Goal: Check status: Check status

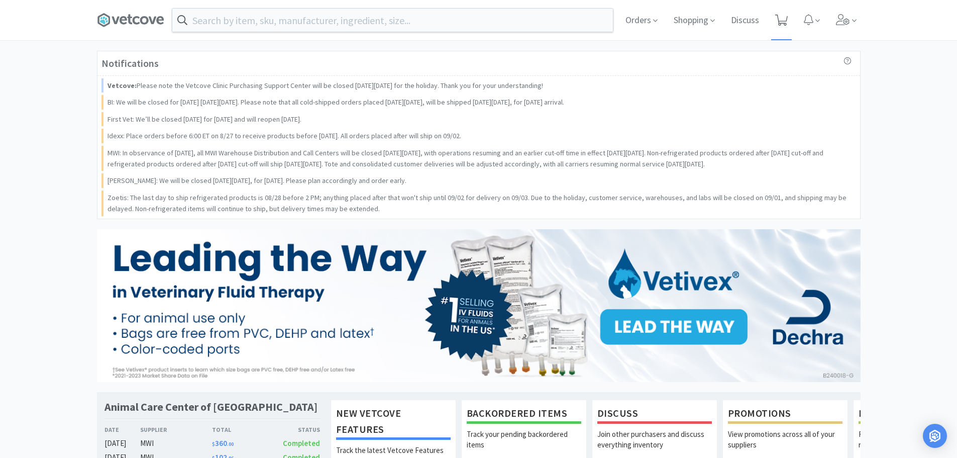
click at [775, 21] on icon at bounding box center [781, 20] width 13 height 11
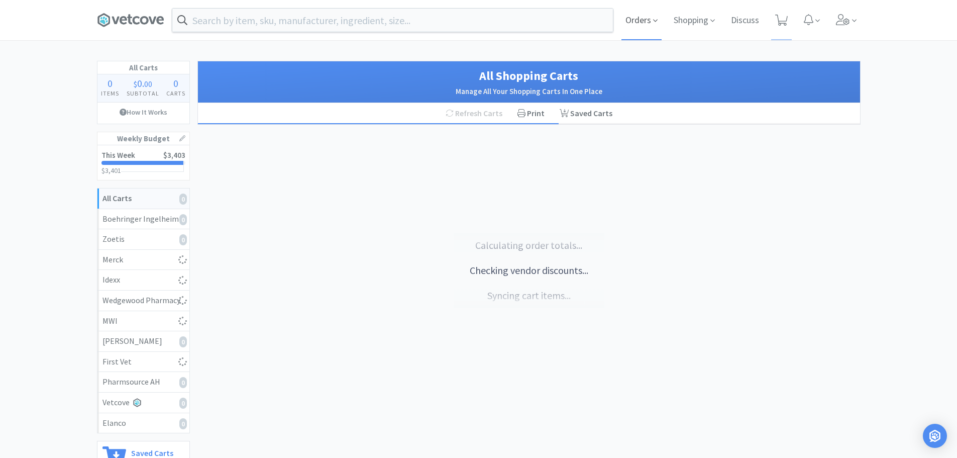
click at [635, 20] on span "Orders" at bounding box center [641, 20] width 40 height 40
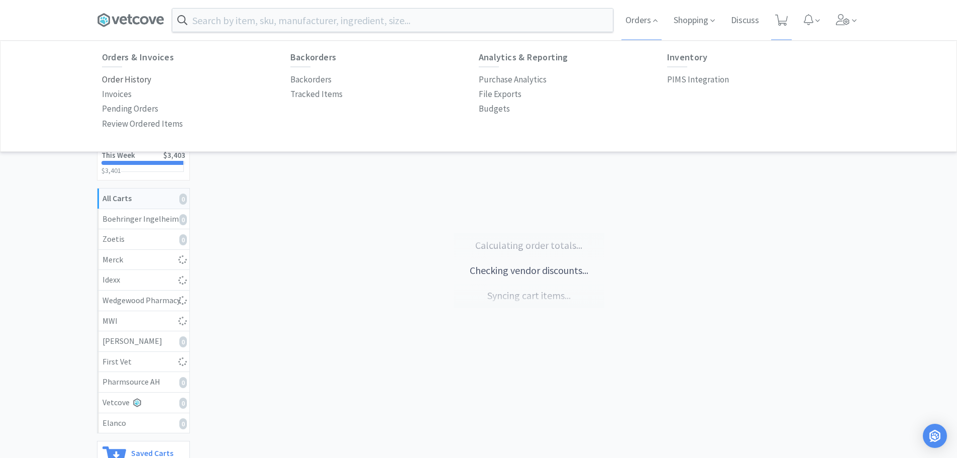
click at [129, 75] on p "Order History" at bounding box center [126, 80] width 49 height 14
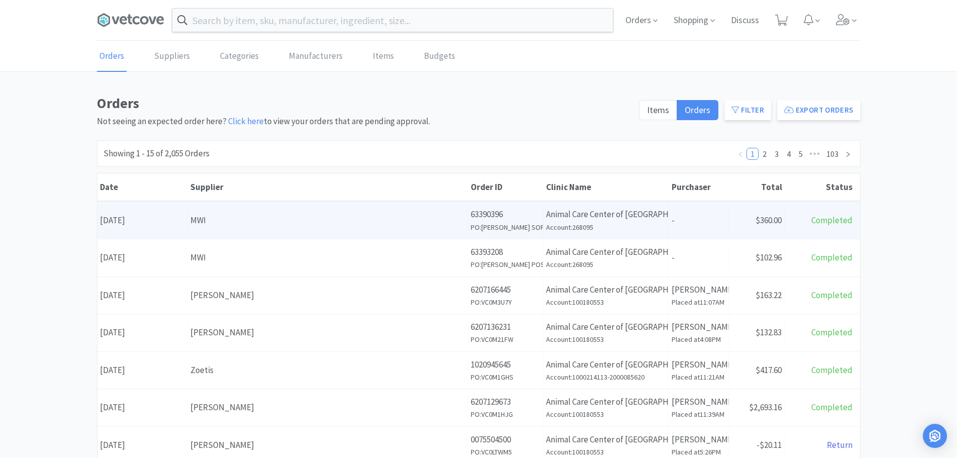
click at [307, 231] on div "Supplier MWI" at bounding box center [328, 220] width 280 height 26
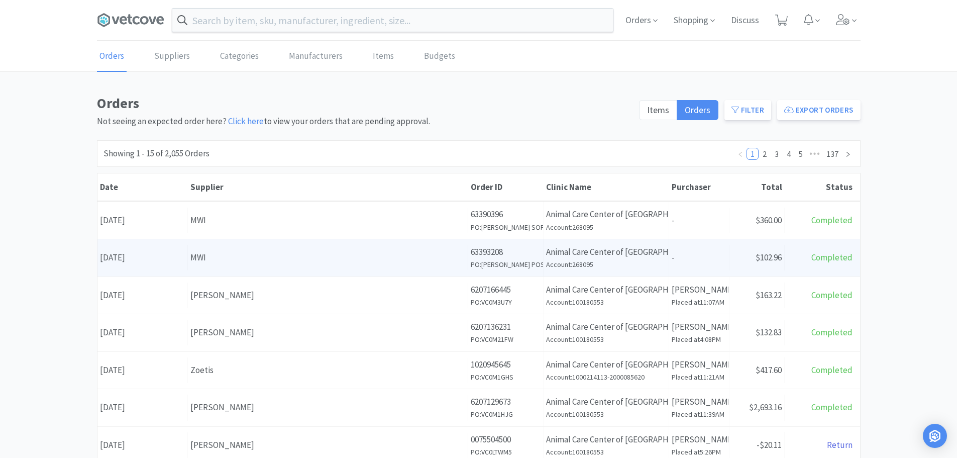
click at [310, 259] on div "MWI" at bounding box center [327, 258] width 275 height 14
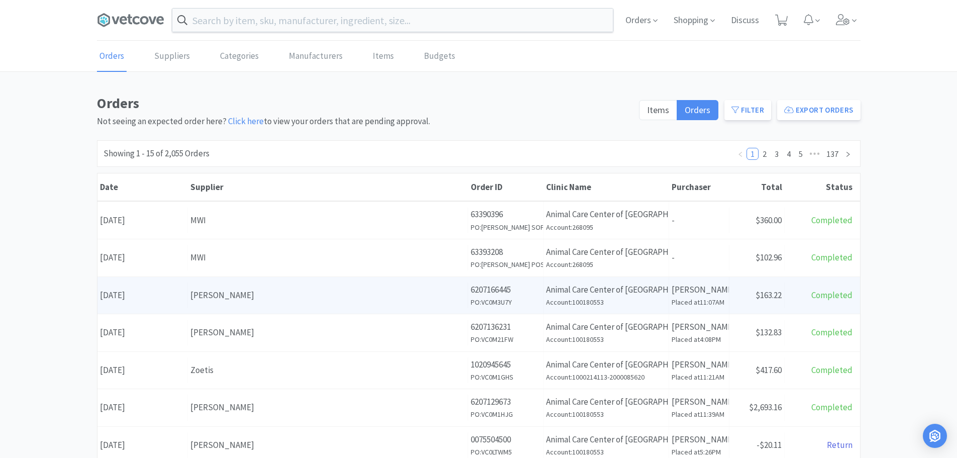
click at [328, 287] on div "Supplier [PERSON_NAME]" at bounding box center [328, 295] width 280 height 26
